Goal: Task Accomplishment & Management: Use online tool/utility

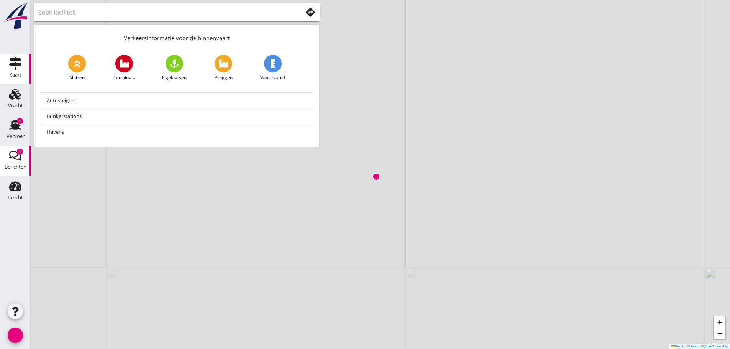
click at [17, 151] on div "1" at bounding box center [20, 152] width 6 height 6
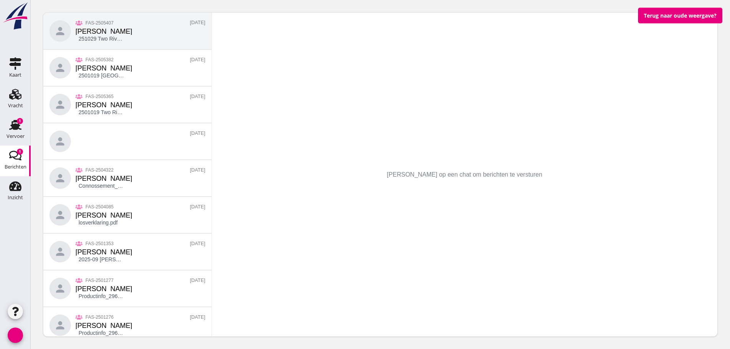
click at [132, 39] on div "person FAS-2505407 [PERSON_NAME] 251029 Two Rivers Lier 10-9.pdf [DATE]" at bounding box center [127, 31] width 168 height 37
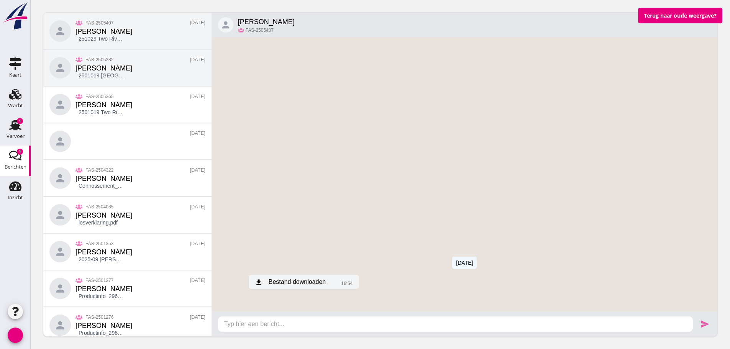
click at [103, 59] on small "FAS-2505382" at bounding box center [104, 60] width 57 height 8
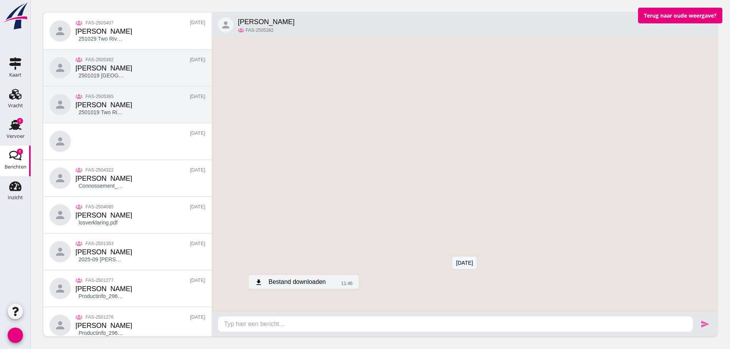
click at [109, 100] on small "FAS-2505365" at bounding box center [104, 97] width 57 height 8
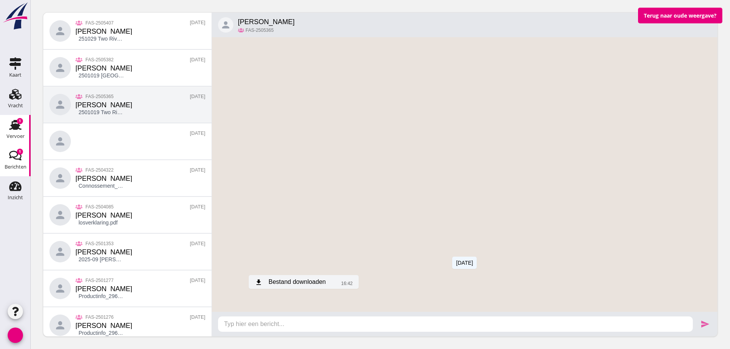
click at [20, 126] on icon "Transport" at bounding box center [15, 125] width 12 height 12
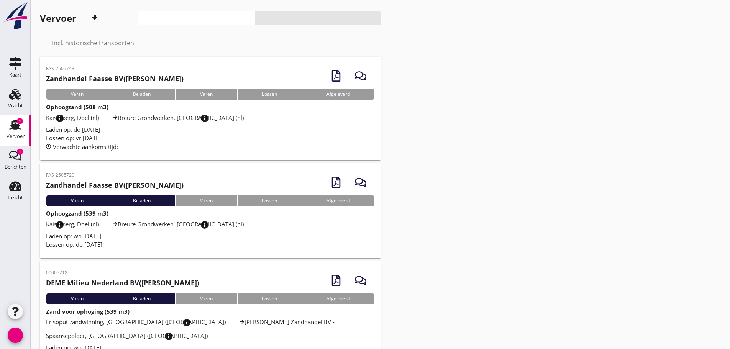
click at [91, 243] on font "Lossen op: do [DATE]" at bounding box center [74, 245] width 56 height 8
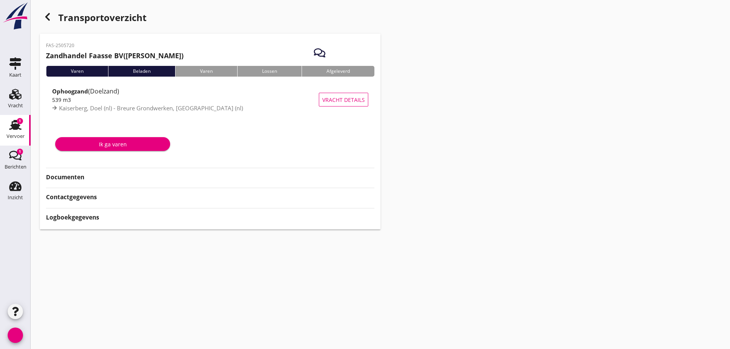
click at [91, 176] on strong "Documenten" at bounding box center [104, 177] width 117 height 9
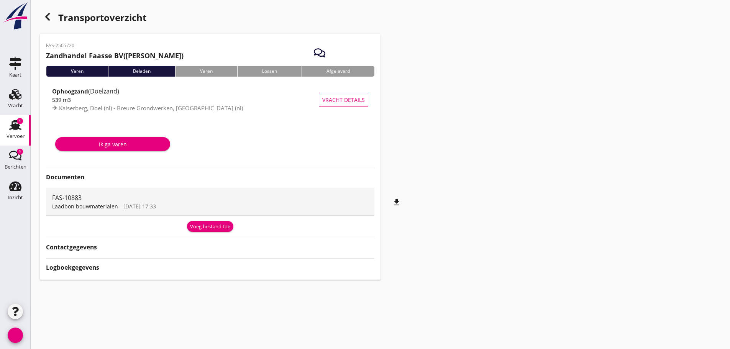
click at [215, 227] on font "Voeg bestand toe" at bounding box center [210, 226] width 40 height 7
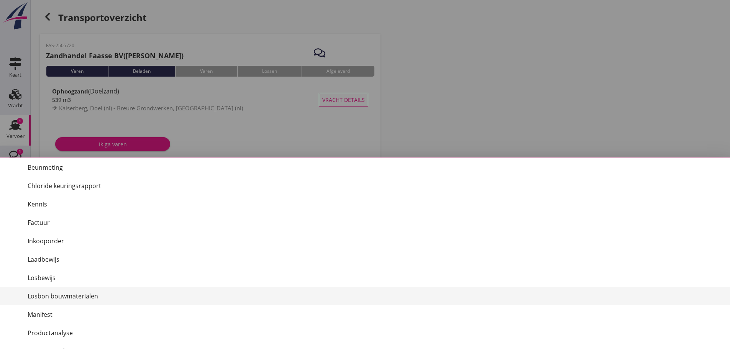
click at [97, 296] on div "Losbon bouwmaterialen" at bounding box center [376, 296] width 697 height 9
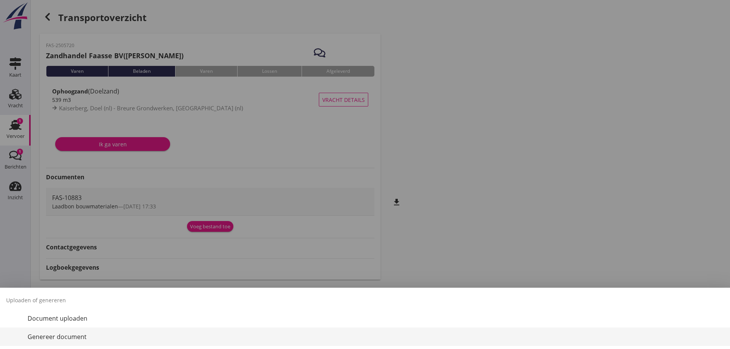
click at [87, 340] on div "Genereer document" at bounding box center [376, 336] width 697 height 9
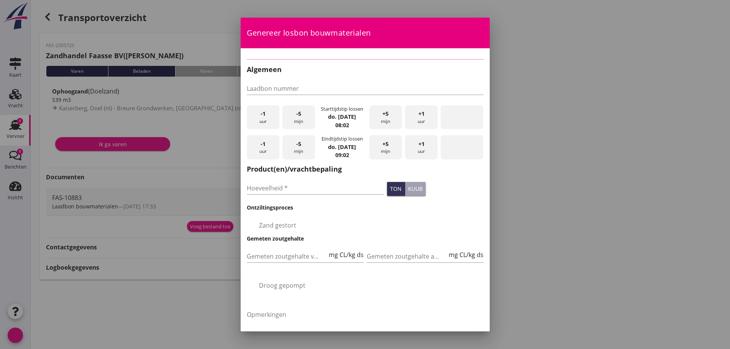
type input "FAS-10883"
checkbox input "true"
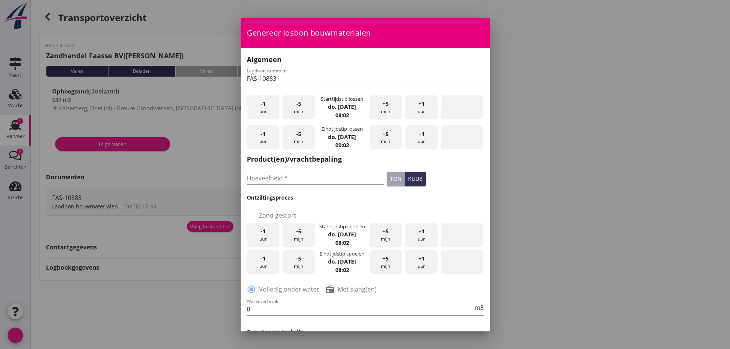
click at [291, 111] on div "-5 mijn" at bounding box center [299, 107] width 33 height 24
click at [294, 110] on font "mijn" at bounding box center [298, 111] width 9 height 7
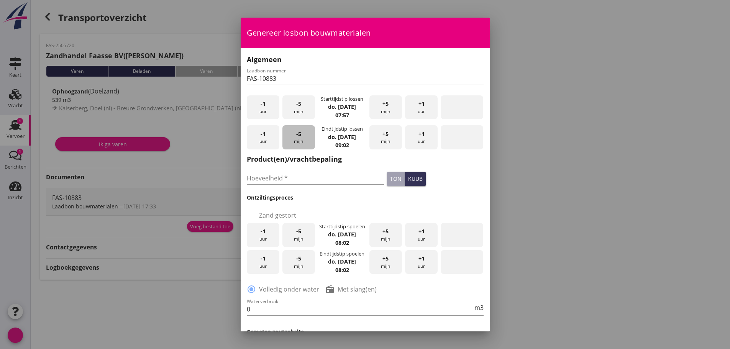
click at [297, 133] on font "-5" at bounding box center [298, 133] width 5 height 7
click at [283, 139] on div "-5 mijn" at bounding box center [299, 137] width 33 height 24
click at [295, 179] on input "Hoeveelheid *" at bounding box center [316, 178] width 138 height 12
type input "510"
click at [300, 192] on div "Hoeveelheid * 510" at bounding box center [315, 178] width 141 height 29
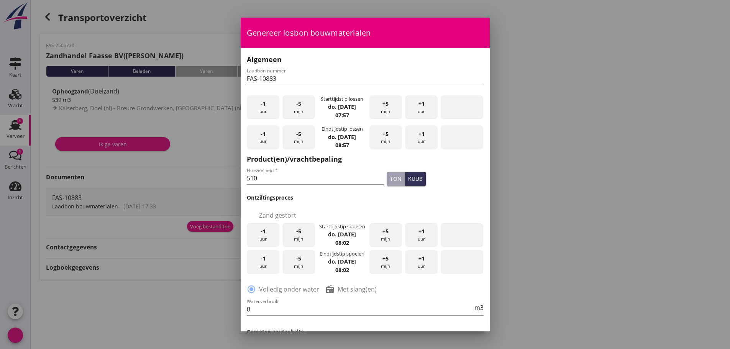
click at [270, 239] on div "-1 uur" at bounding box center [263, 235] width 33 height 24
click at [349, 293] on font "Met slang(en)" at bounding box center [357, 289] width 39 height 8
radio input "false"
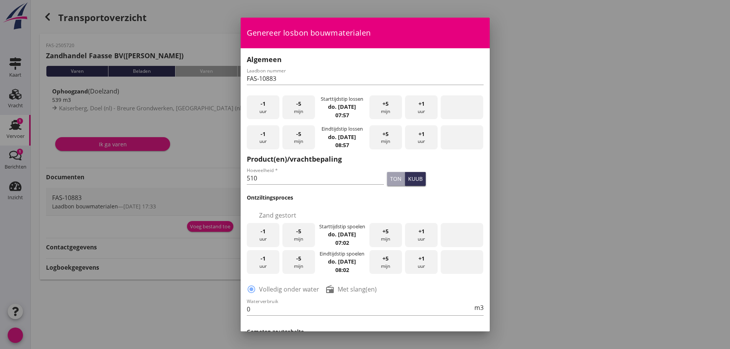
radio input "true"
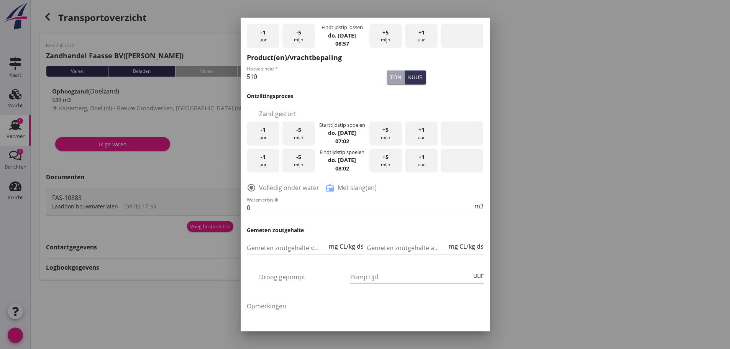
scroll to position [115, 0]
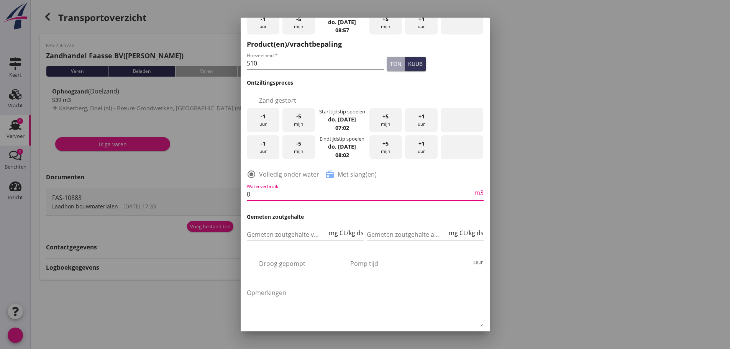
drag, startPoint x: 281, startPoint y: 196, endPoint x: 205, endPoint y: 189, distance: 75.4
click at [205, 189] on div "2025 do [DATE] chevron_left [DATE] chevron_right M D W D V Z Z 1 2 3 4 5 6 7 8 …" at bounding box center [365, 174] width 730 height 349
type input "260"
click at [203, 169] on div at bounding box center [365, 174] width 730 height 349
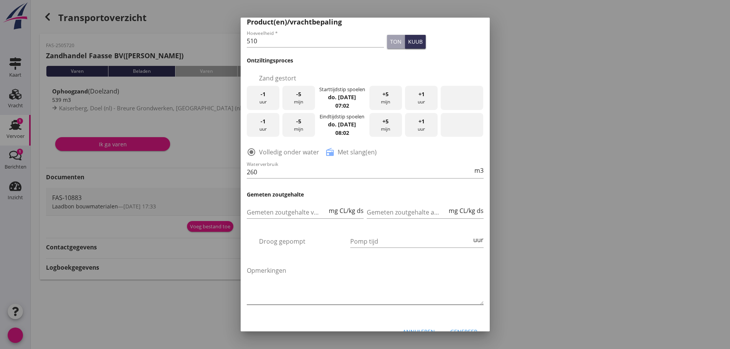
scroll to position [158, 0]
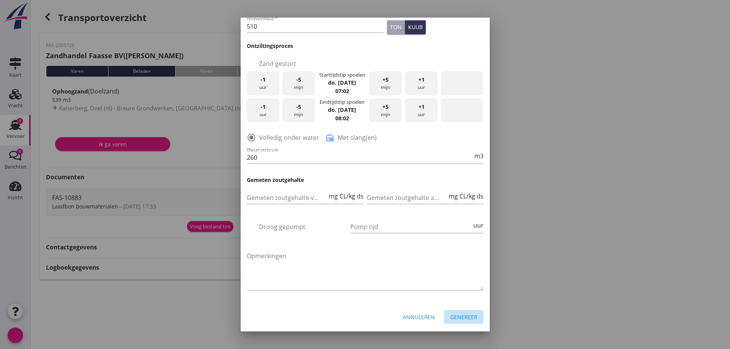
click at [465, 314] on font "Genereer" at bounding box center [463, 317] width 27 height 7
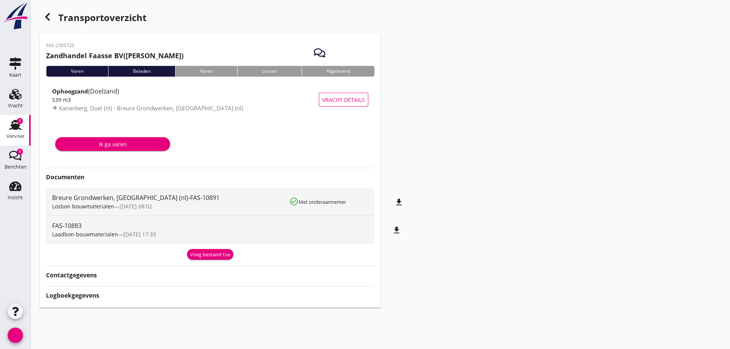
click at [403, 203] on font "bestand_download" at bounding box center [362, 202] width 83 height 9
